Goal: Information Seeking & Learning: Learn about a topic

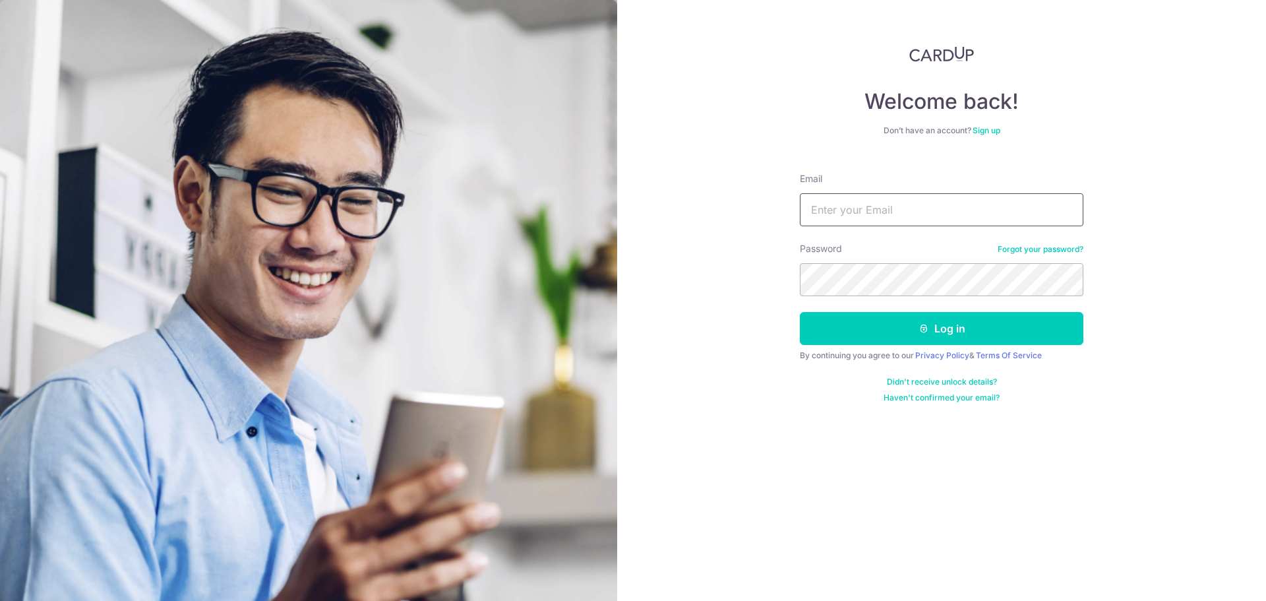
click at [973, 215] on input "Email" at bounding box center [942, 209] width 284 height 33
type input "[EMAIL_ADDRESS][DOMAIN_NAME]"
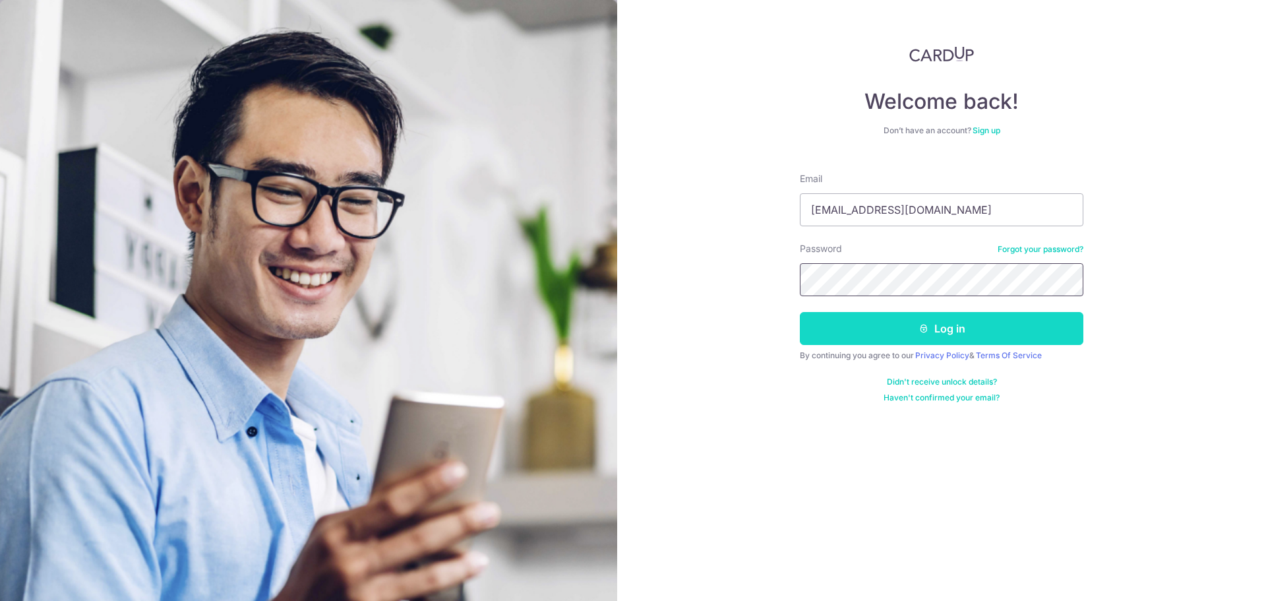
click at [800, 312] on button "Log in" at bounding box center [942, 328] width 284 height 33
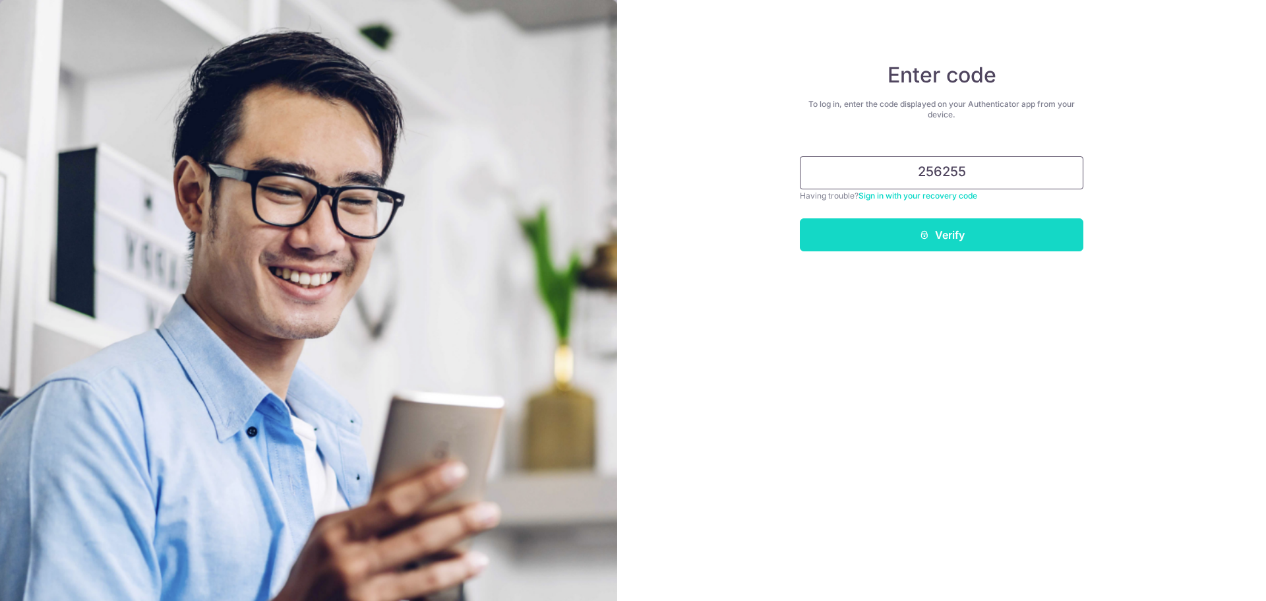
type input "256255"
click at [948, 245] on button "Verify" at bounding box center [942, 234] width 284 height 33
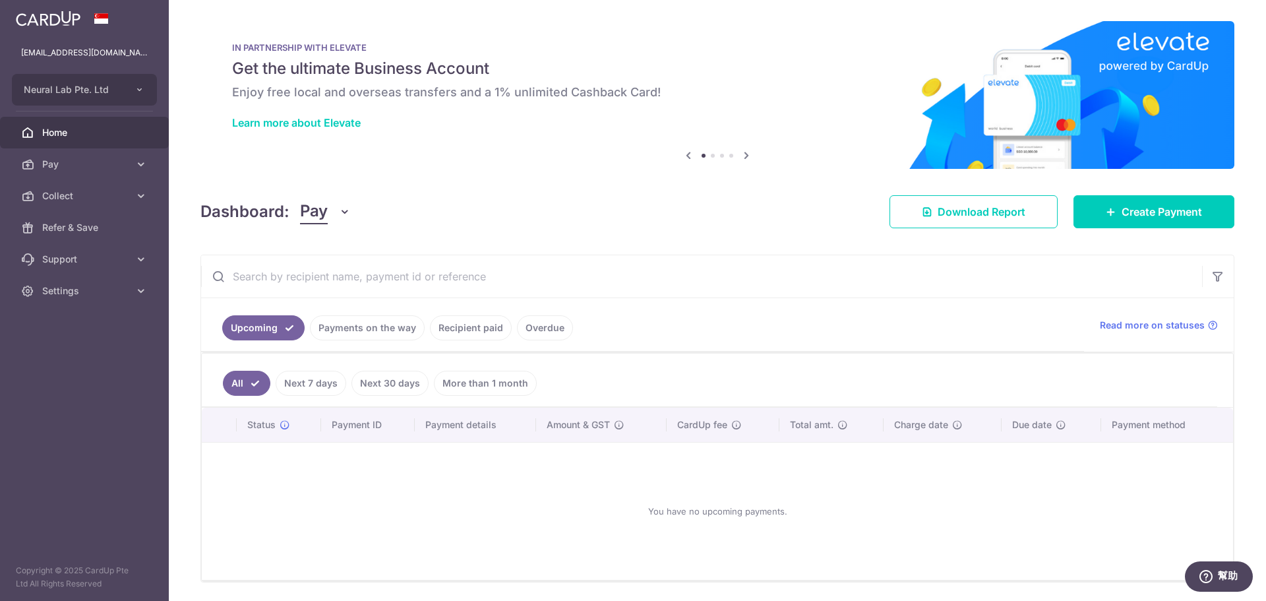
click at [325, 380] on link "Next 7 days" at bounding box center [311, 383] width 71 height 25
click at [335, 317] on link "Payments on the way" at bounding box center [367, 327] width 115 height 25
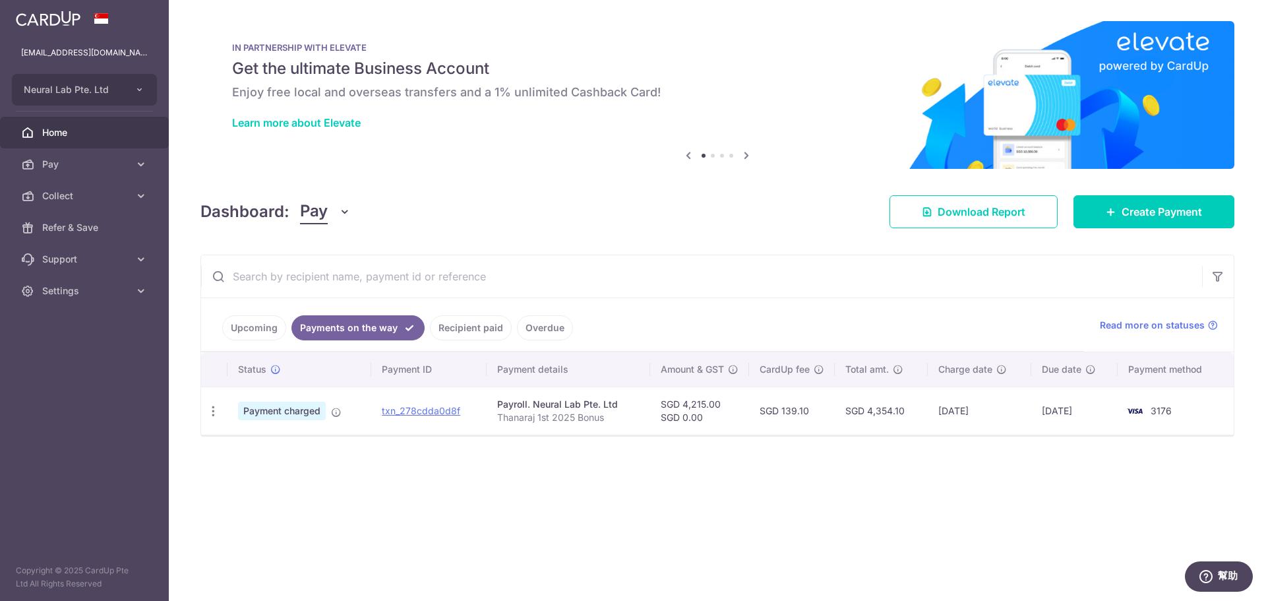
click at [493, 416] on td "Payroll. Neural Lab Pte. Ltd Thanaraj 1st 2025 Bonus" at bounding box center [569, 410] width 164 height 48
click at [702, 402] on td "SGD 4,215.00 SGD 0.00" at bounding box center [699, 410] width 99 height 48
click at [414, 412] on link "txn_278cdda0d8f" at bounding box center [421, 410] width 78 height 11
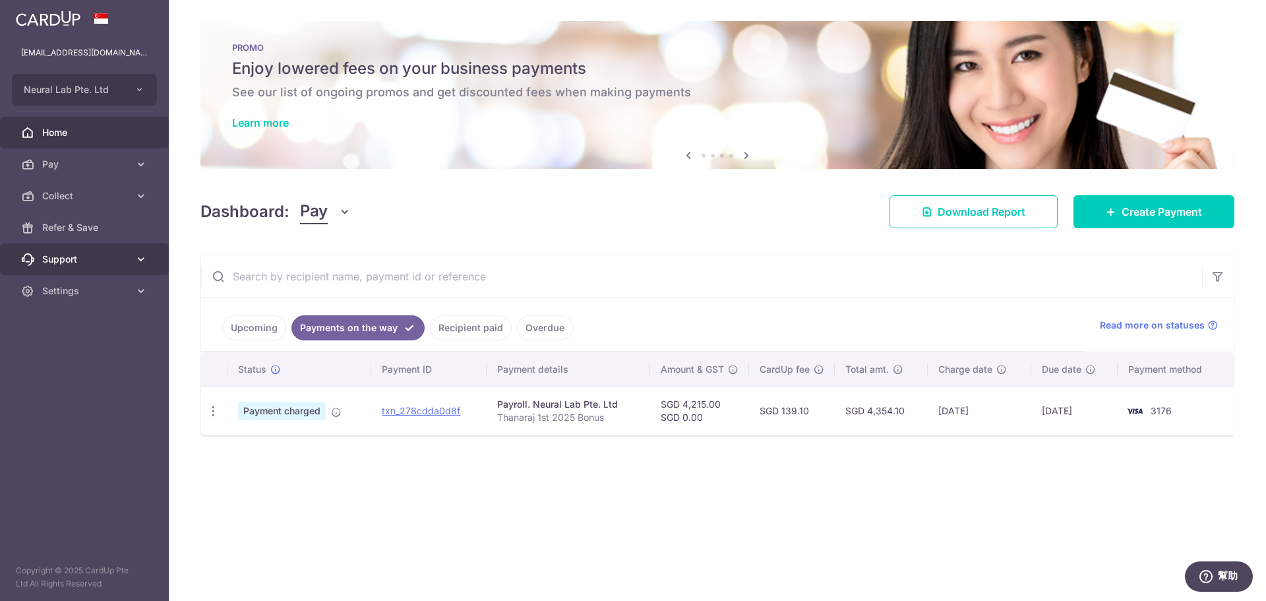
click at [101, 266] on link "Support" at bounding box center [84, 259] width 169 height 32
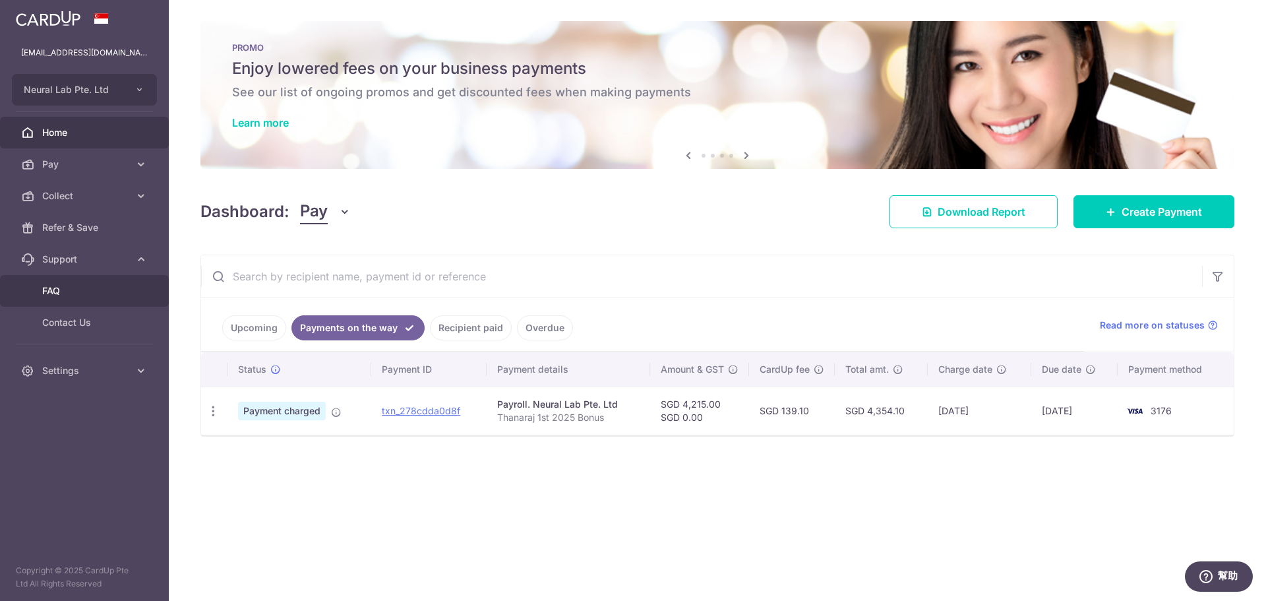
click at [86, 293] on span "FAQ" at bounding box center [85, 290] width 87 height 13
